Goal: Task Accomplishment & Management: Manage account settings

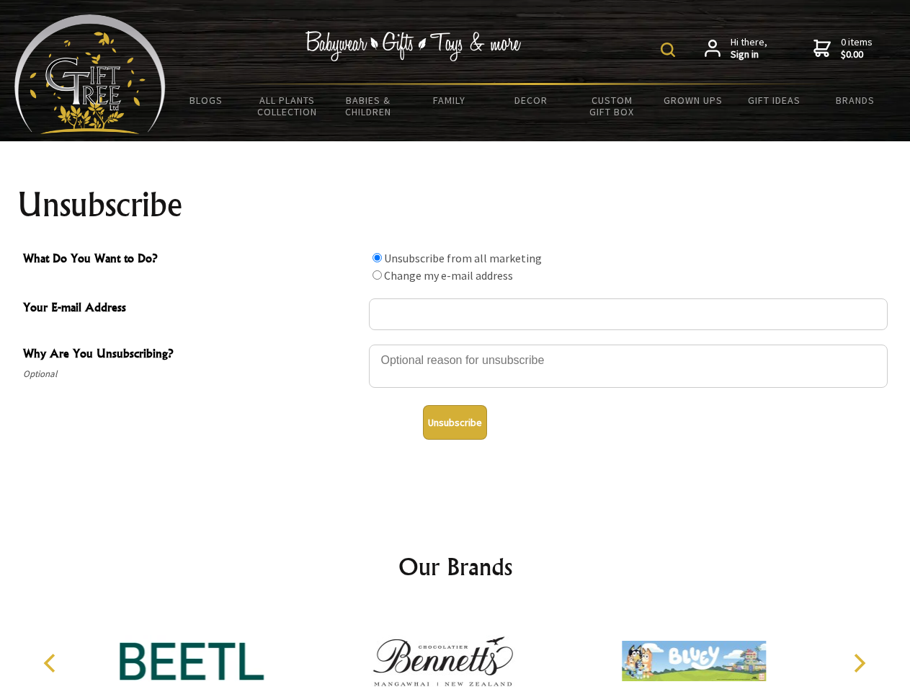
click at [670, 50] on img at bounding box center [668, 50] width 14 height 14
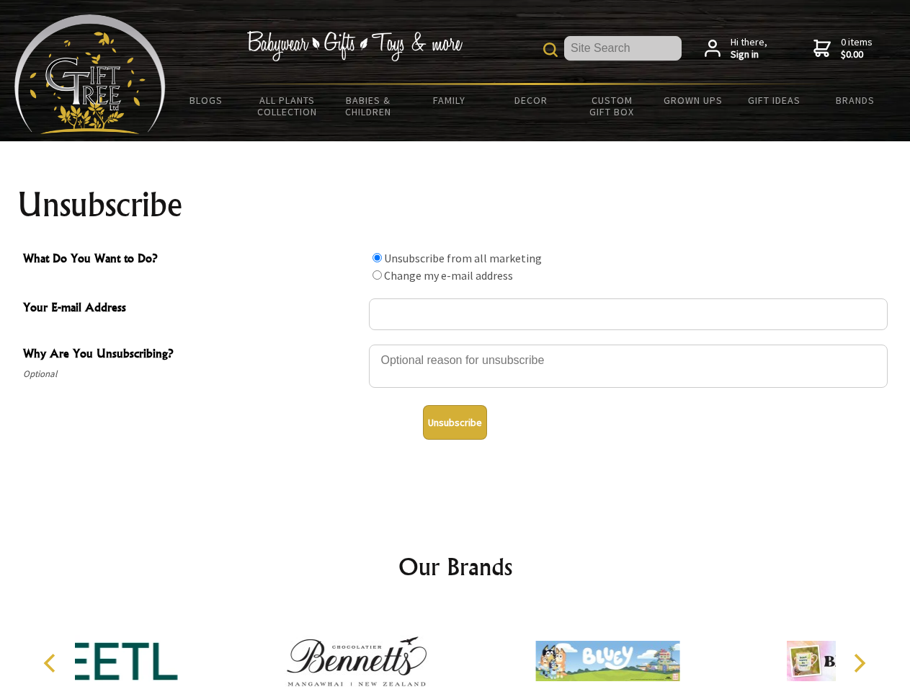
click at [455, 344] on div at bounding box center [628, 368] width 519 height 50
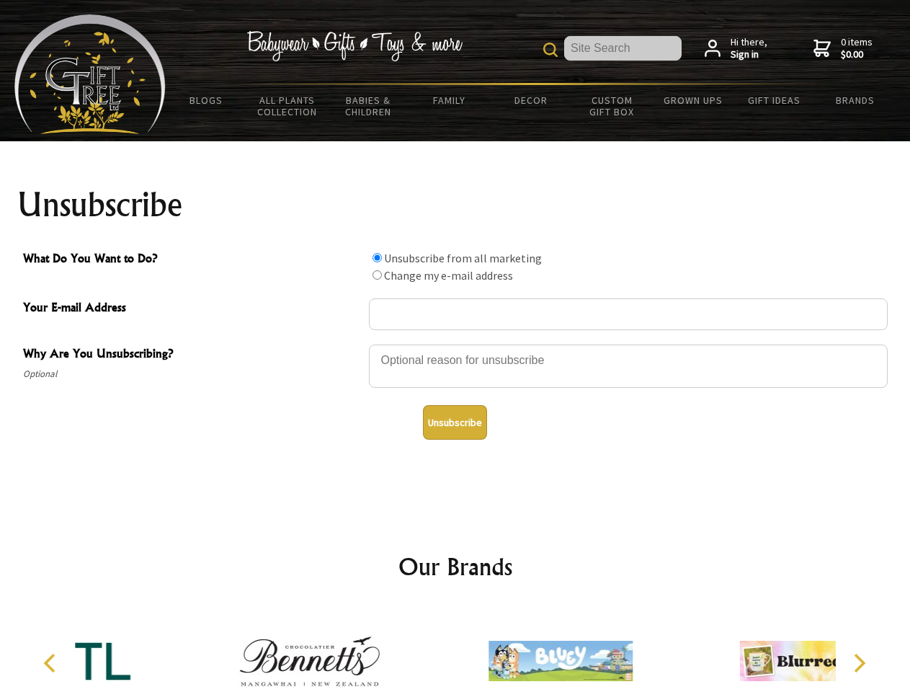
click at [377, 257] on input "What Do You Want to Do?" at bounding box center [377, 257] width 9 height 9
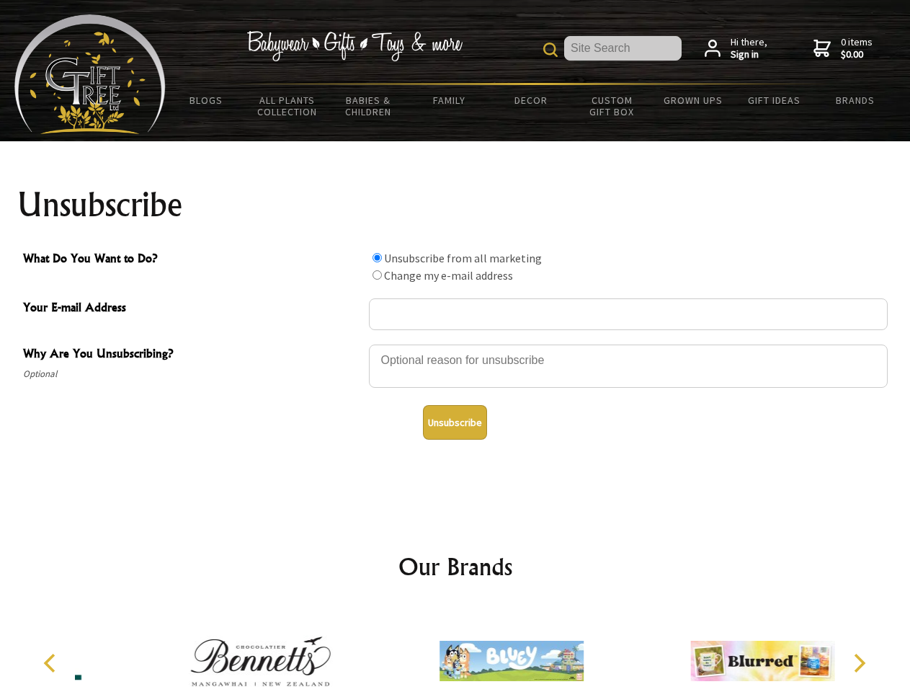
click at [377, 275] on input "What Do You Want to Do?" at bounding box center [377, 274] width 9 height 9
radio input "true"
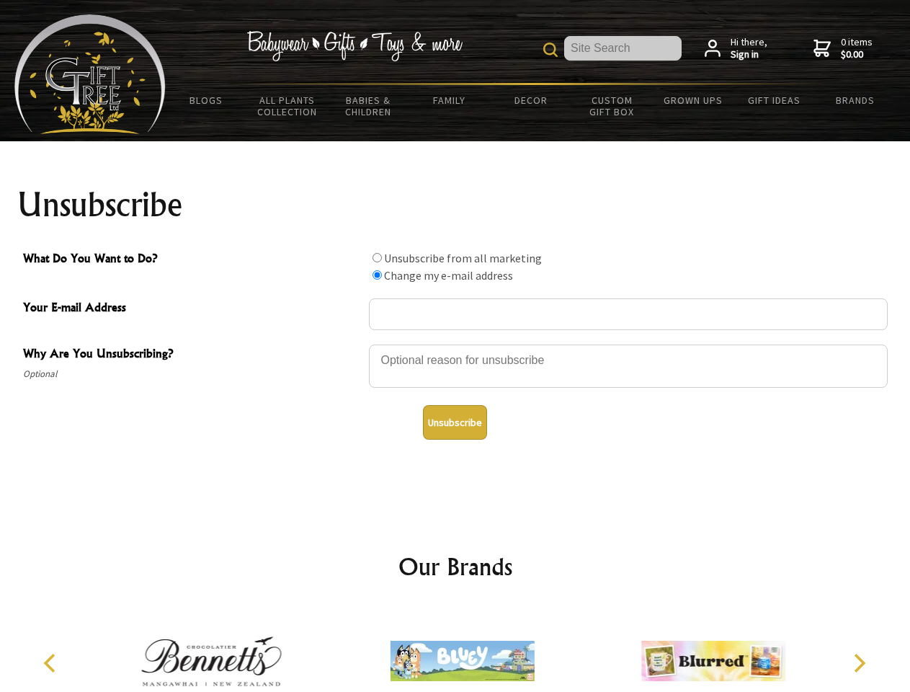
click at [455, 422] on button "Unsubscribe" at bounding box center [455, 422] width 64 height 35
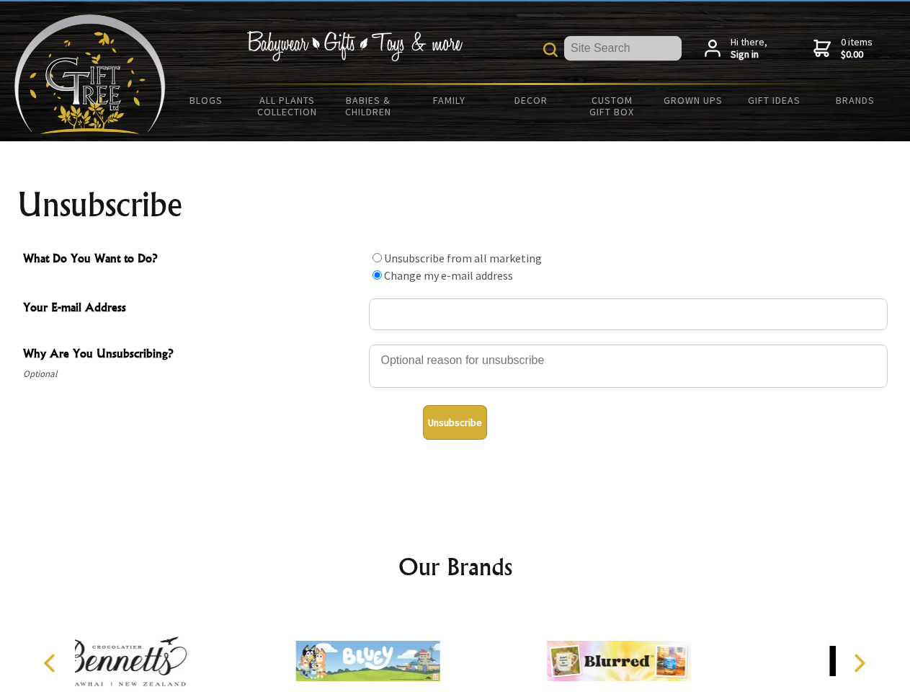
click at [455, 649] on div at bounding box center [367, 663] width 251 height 112
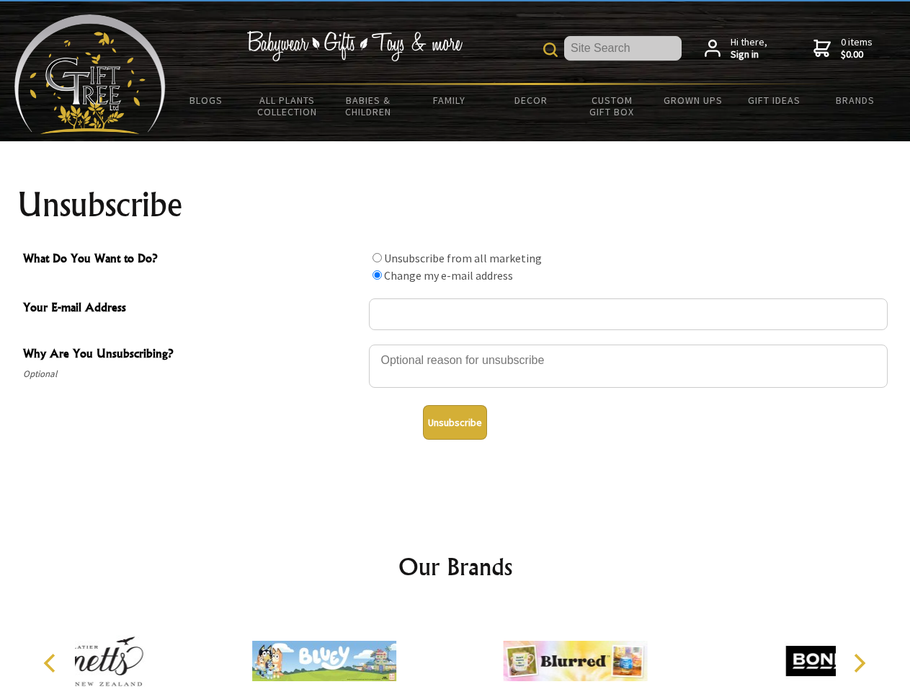
click at [52, 663] on icon "Previous" at bounding box center [51, 663] width 19 height 19
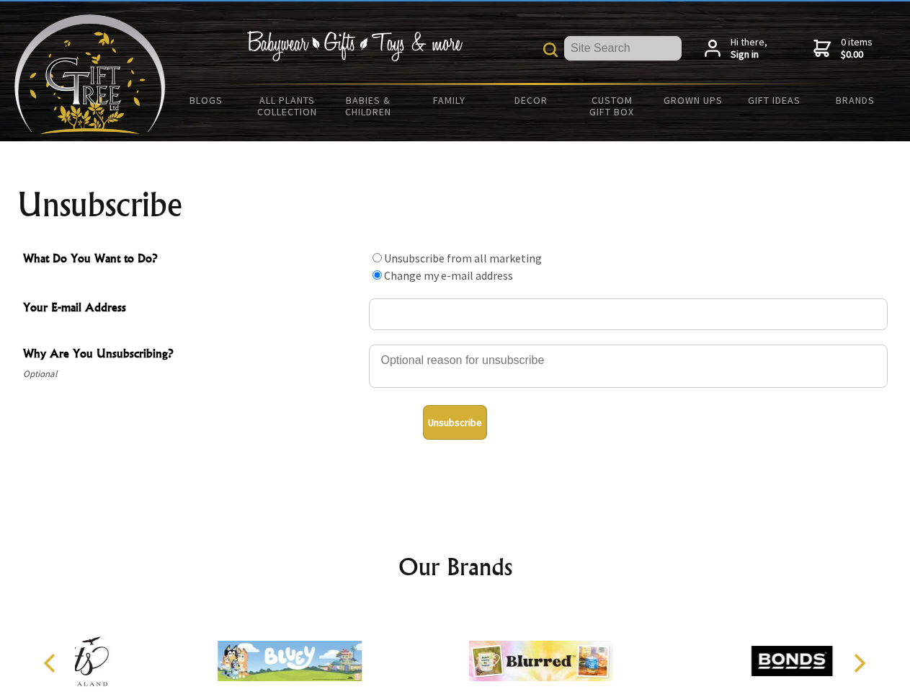
click at [859, 663] on icon "Next" at bounding box center [858, 663] width 19 height 19
